Goal: Task Accomplishment & Management: Manage account settings

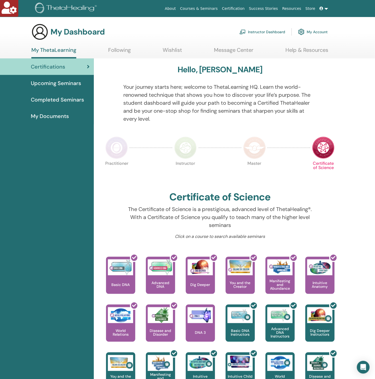
click at [313, 28] on link "My Account" at bounding box center [312, 32] width 29 height 12
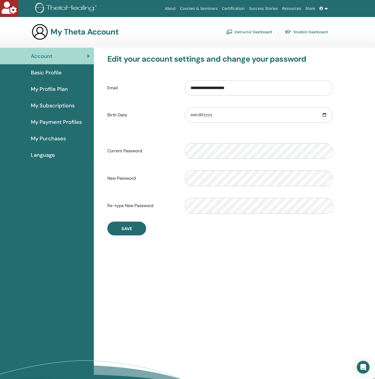
click at [66, 70] on div "Basic Profile" at bounding box center [46, 73] width 85 height 8
